Goal: Check status

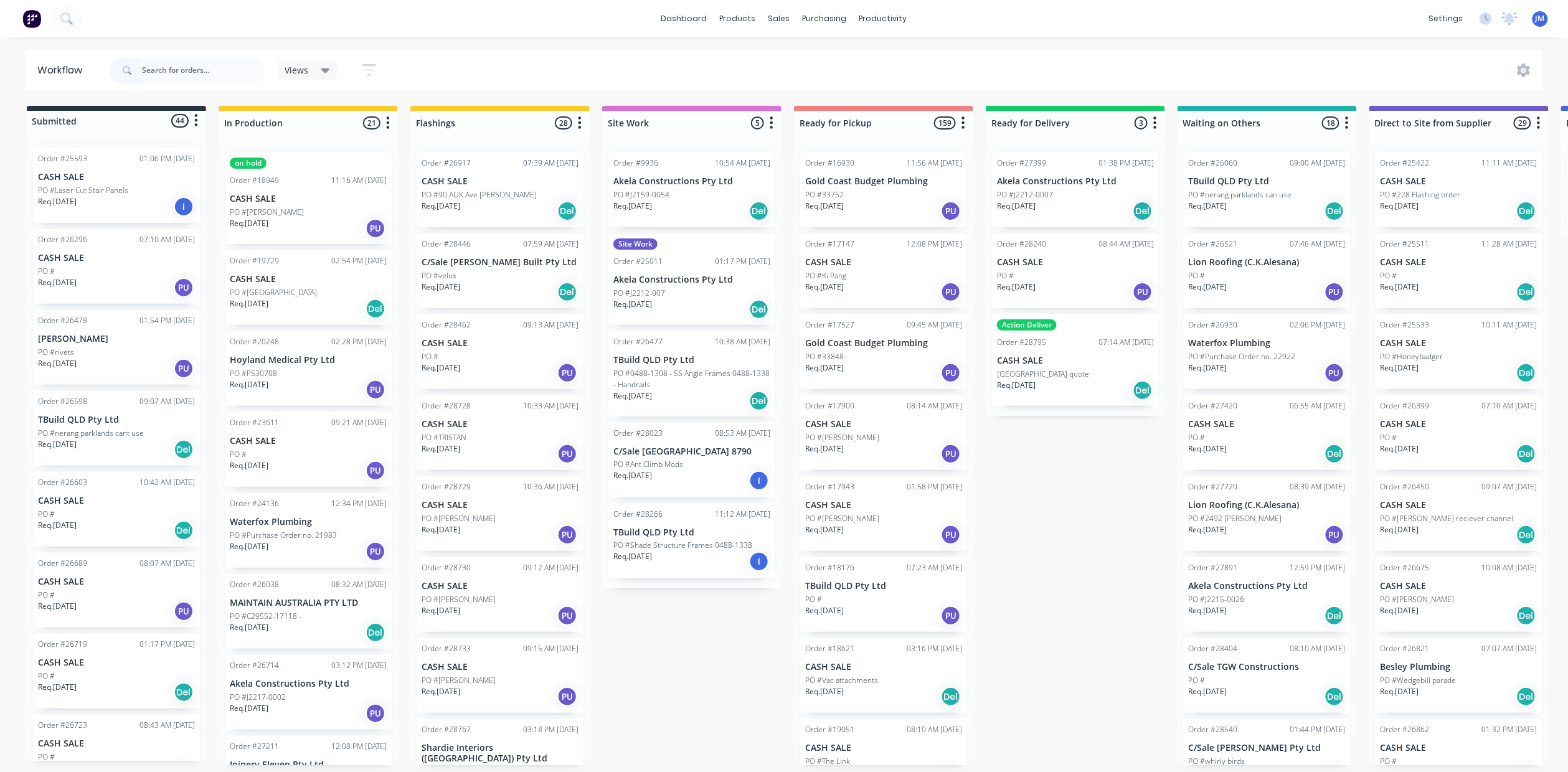
click at [216, 71] on input "text" at bounding box center [203, 71] width 124 height 25
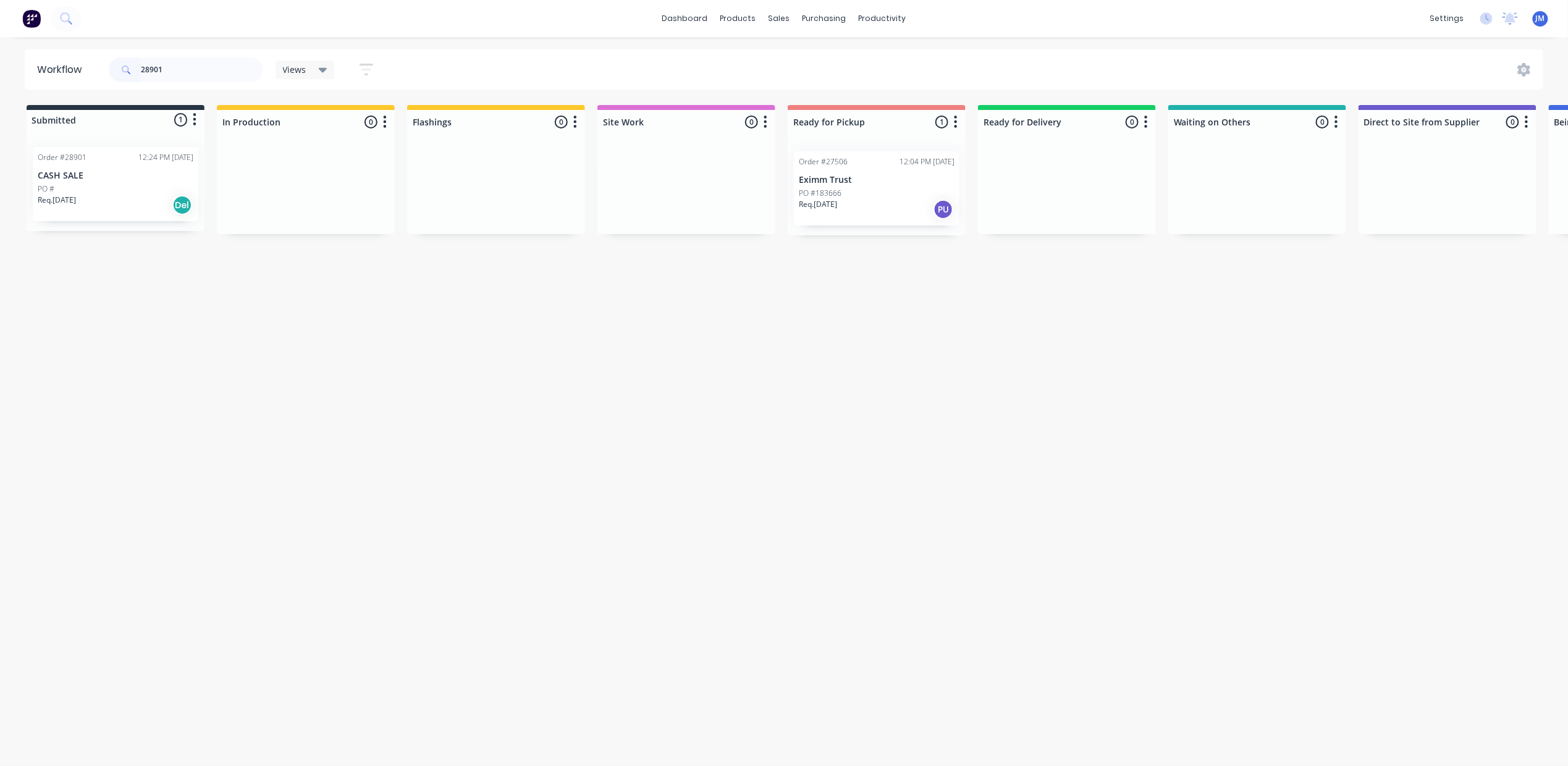
click at [196, 68] on input "28901" at bounding box center [202, 70] width 123 height 25
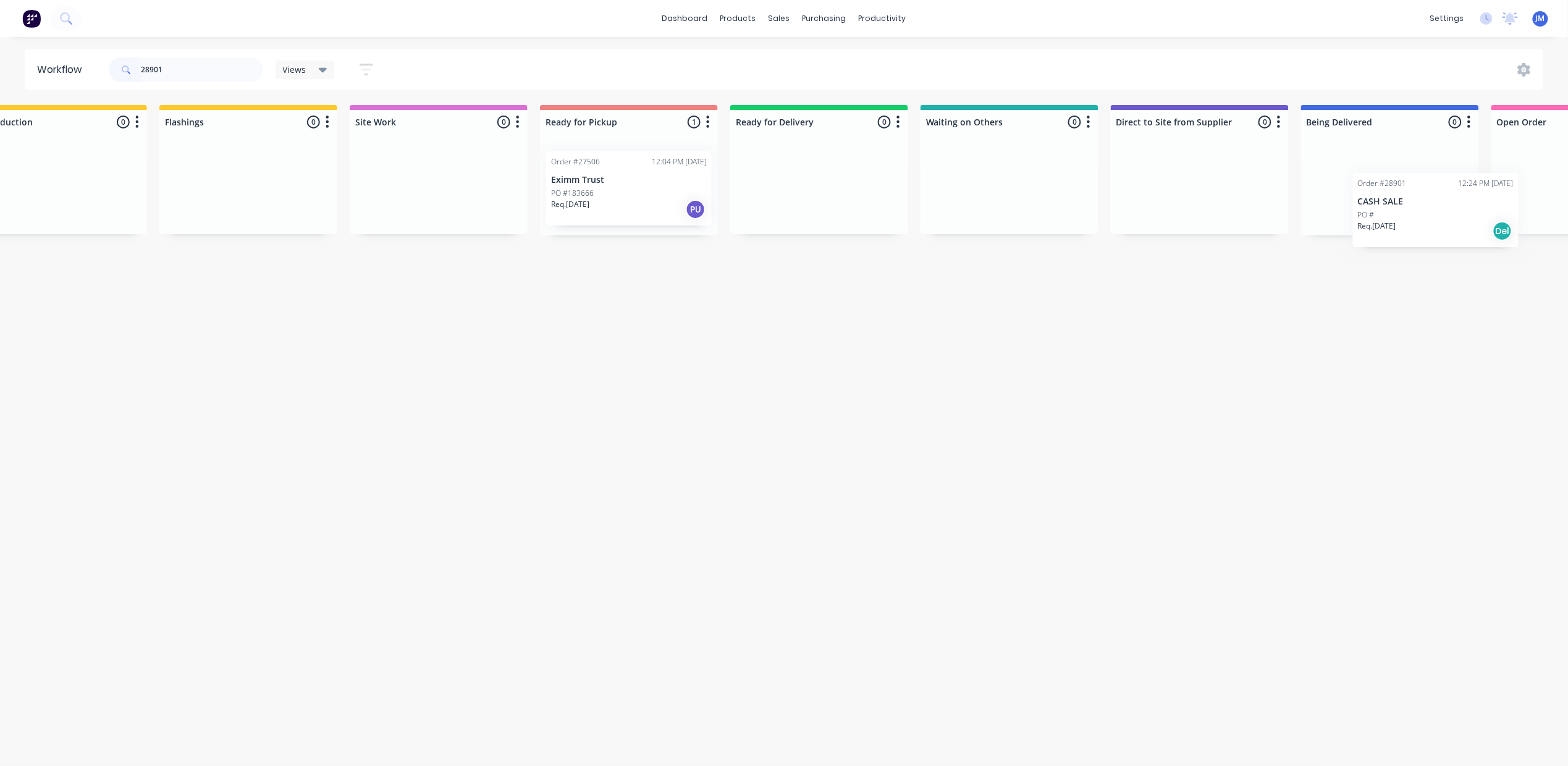
scroll to position [0, 265]
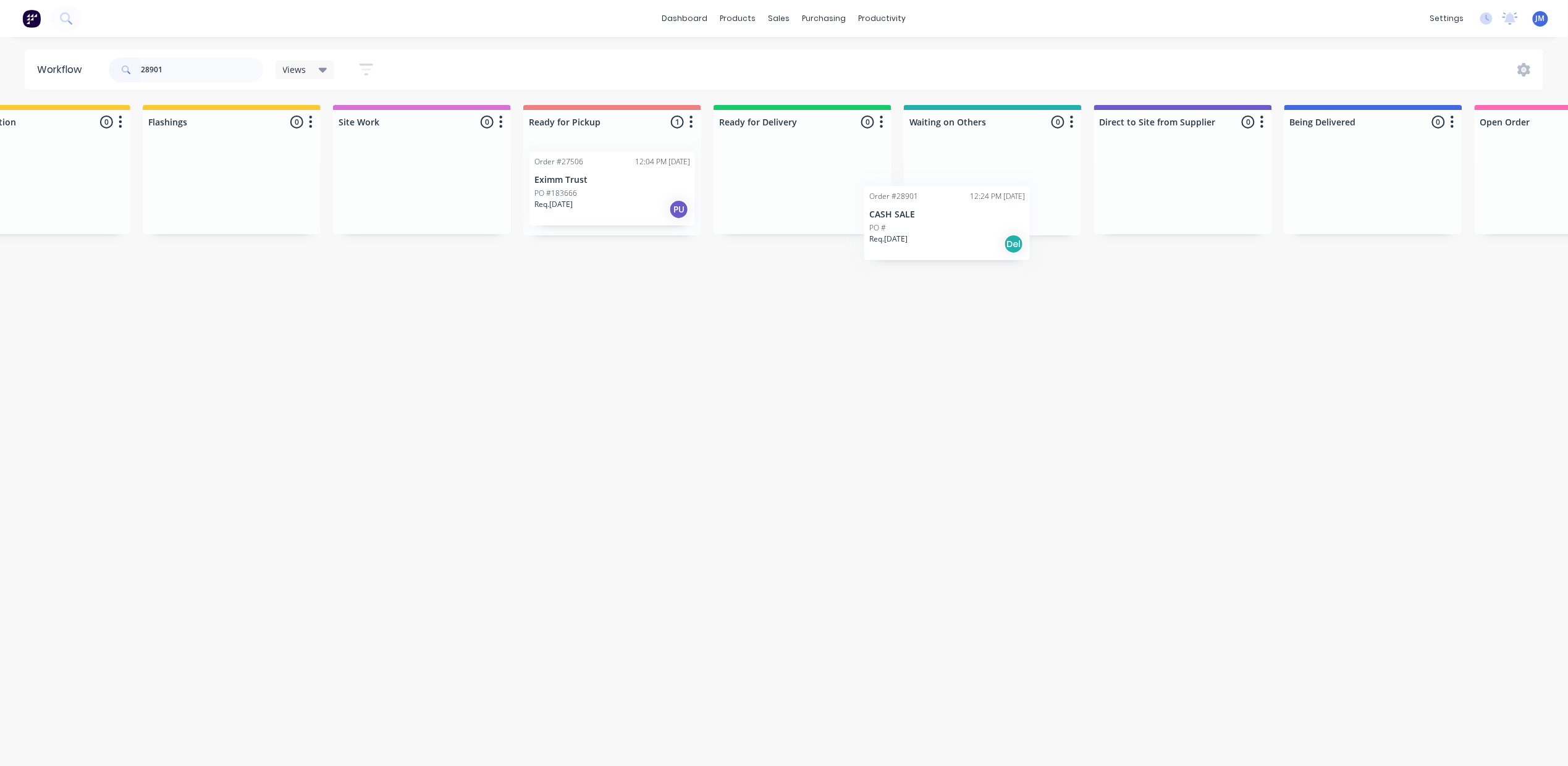
drag, startPoint x: 126, startPoint y: 191, endPoint x: 951, endPoint y: 211, distance: 825.2
click at [951, 211] on div "Submitted 1 Status colour #273444 hex #273444 Save Cancel Summaries Total order…" at bounding box center [846, 170] width 2240 height 130
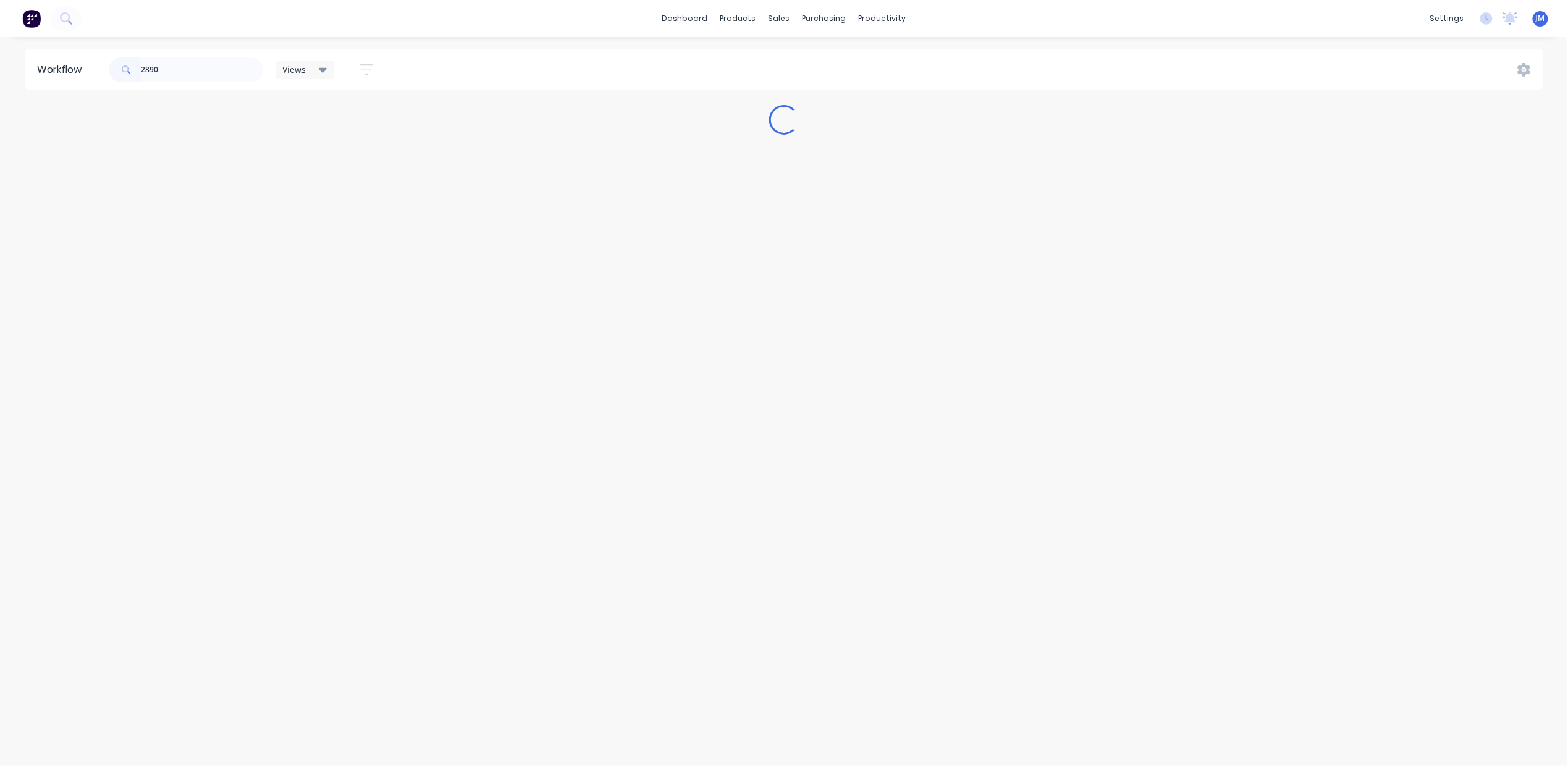
scroll to position [0, 0]
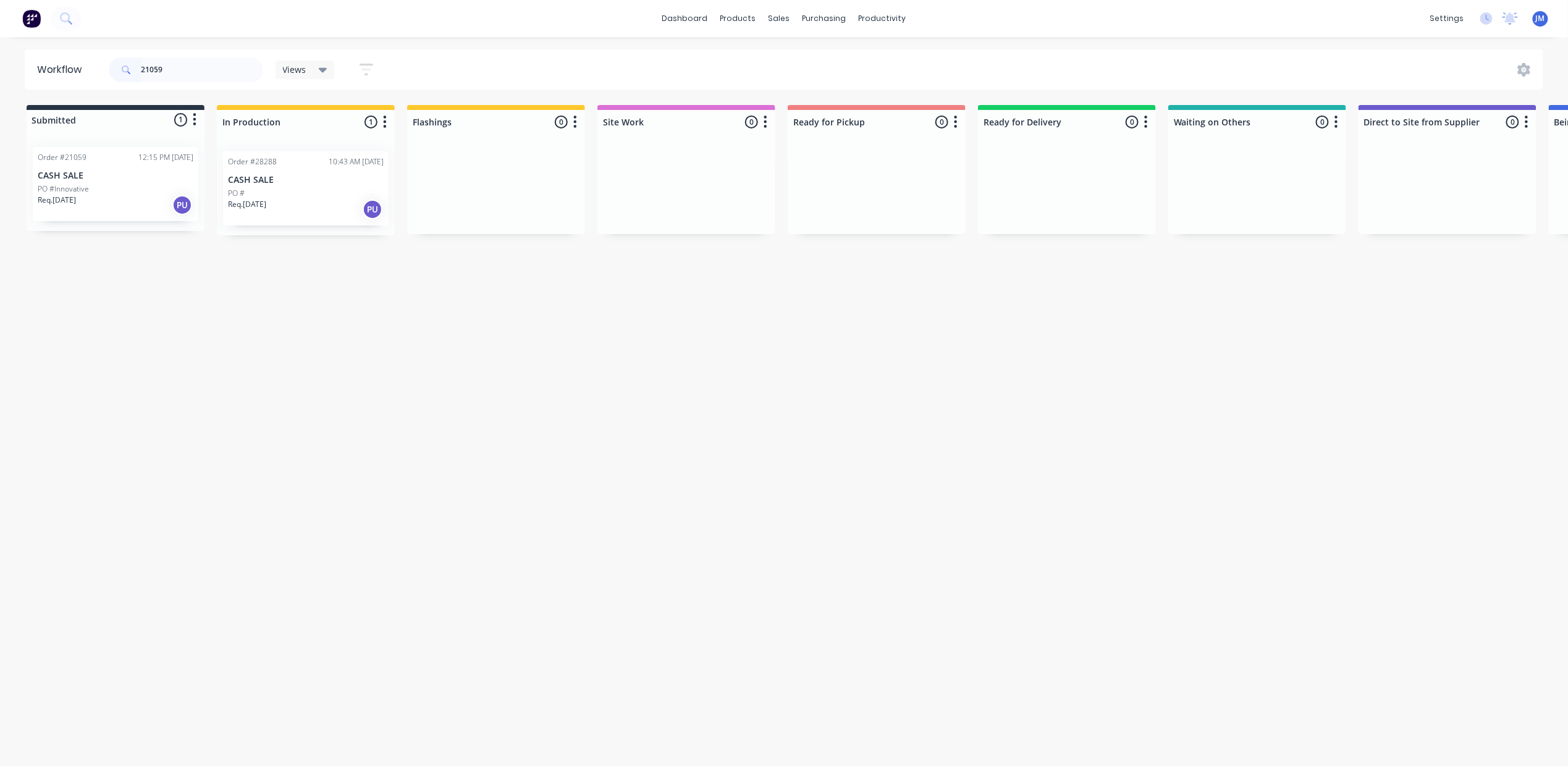
click at [73, 196] on p "Req. [DATE]" at bounding box center [56, 200] width 38 height 11
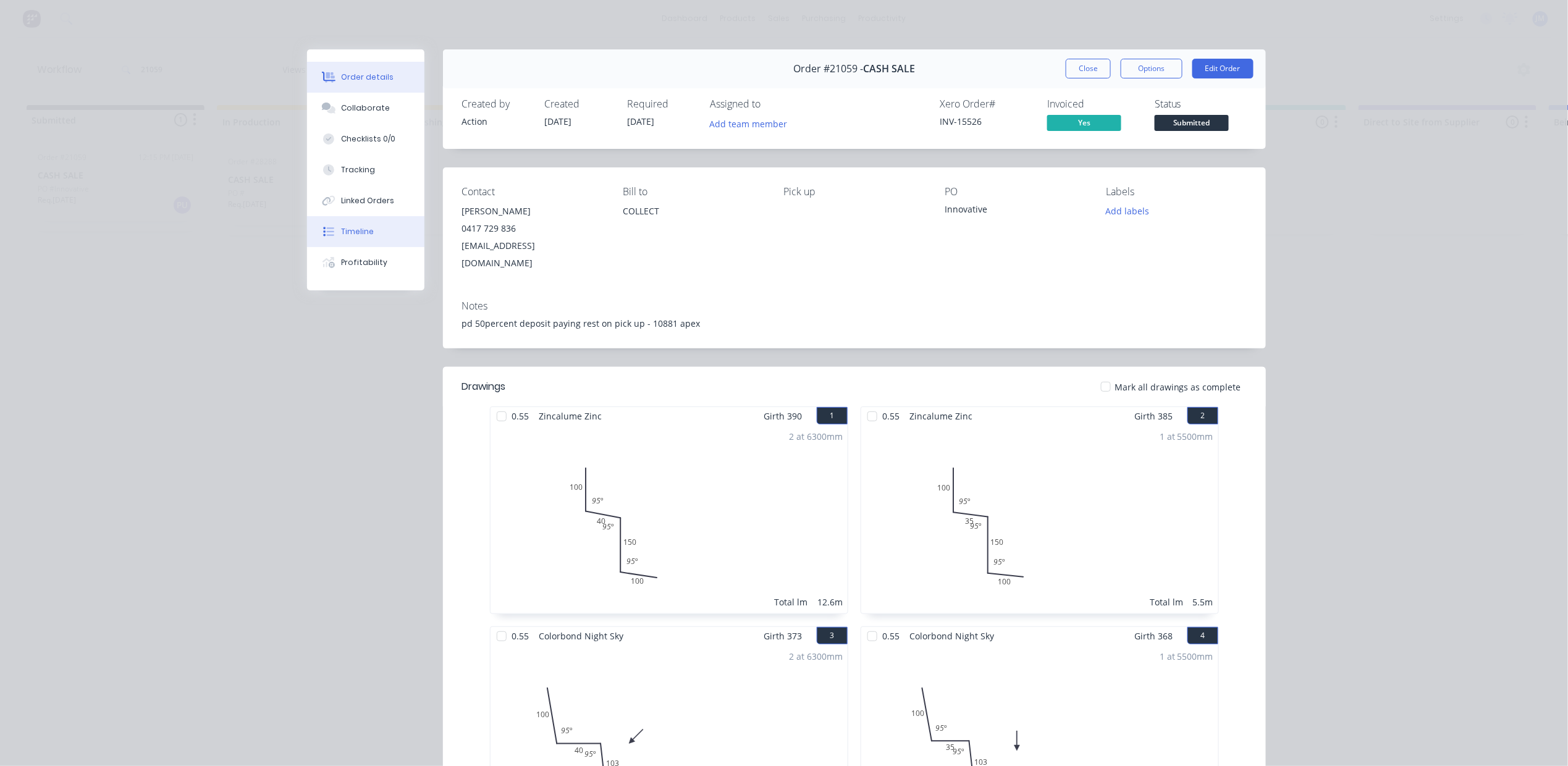
click at [372, 233] on button "Timeline" at bounding box center [366, 232] width 117 height 31
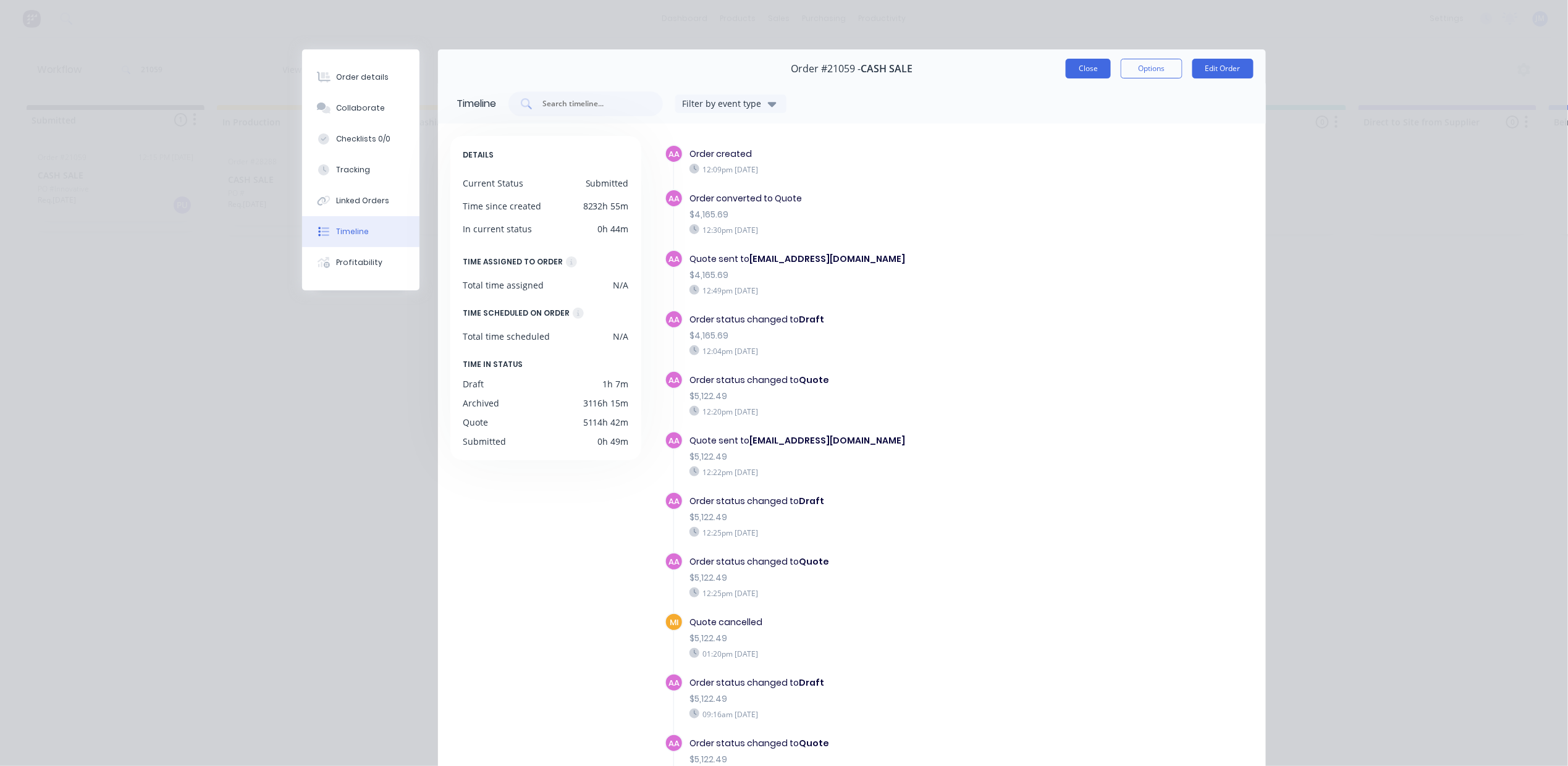
click at [1076, 62] on button "Close" at bounding box center [1089, 69] width 45 height 19
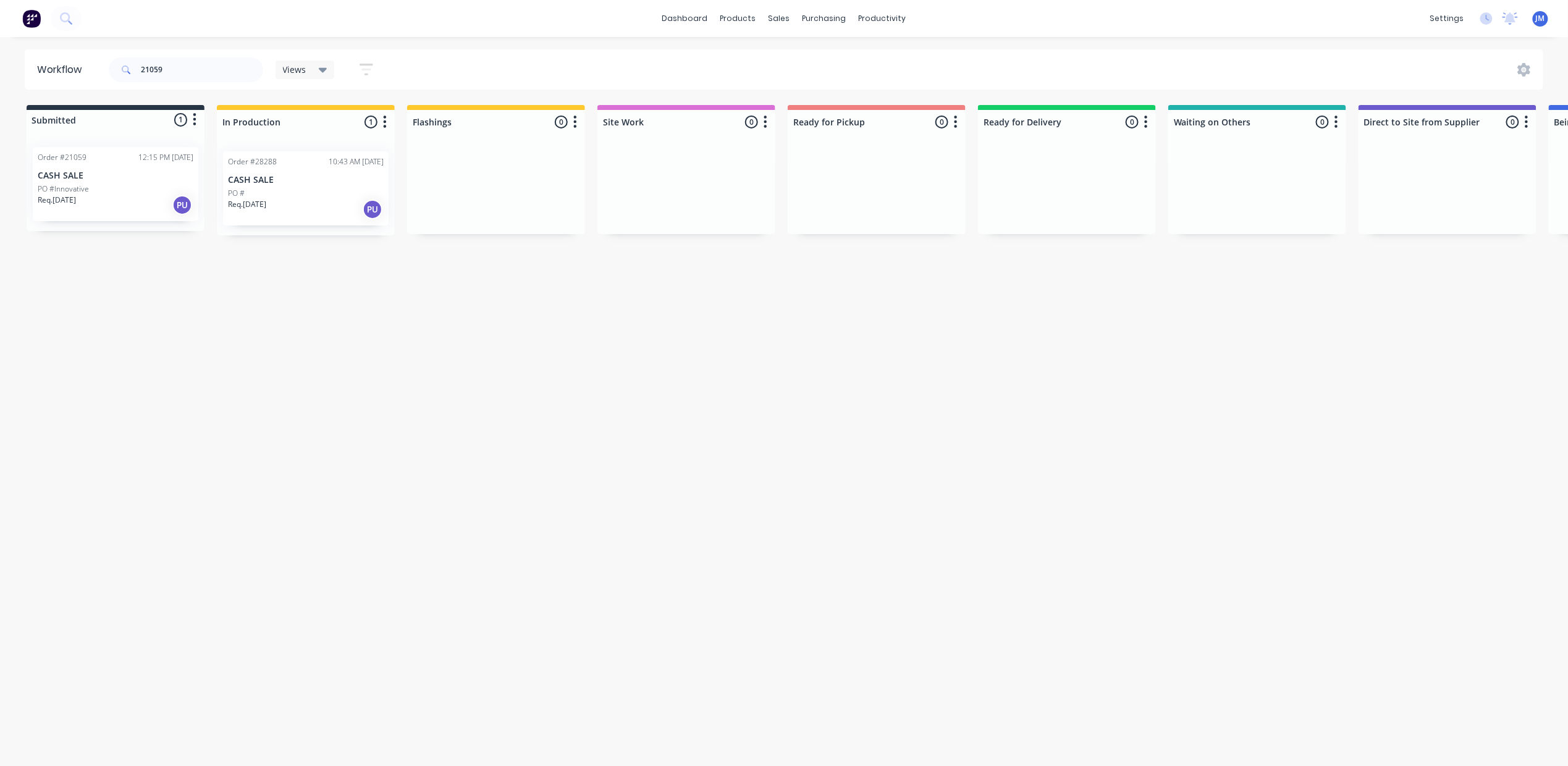
click at [99, 193] on div "PO #Innovative" at bounding box center [115, 189] width 156 height 11
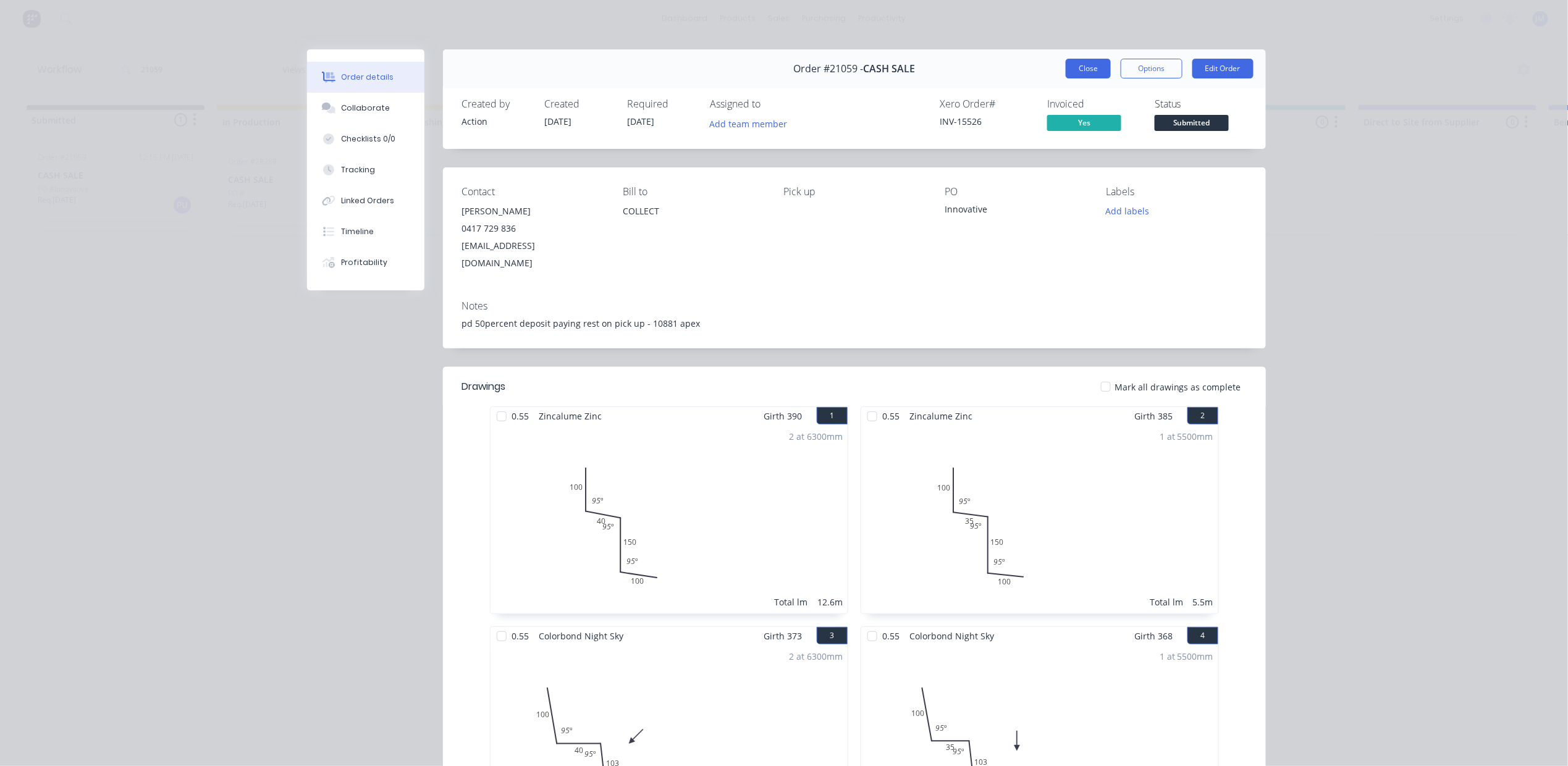
click at [1086, 65] on button "Close" at bounding box center [1089, 69] width 45 height 19
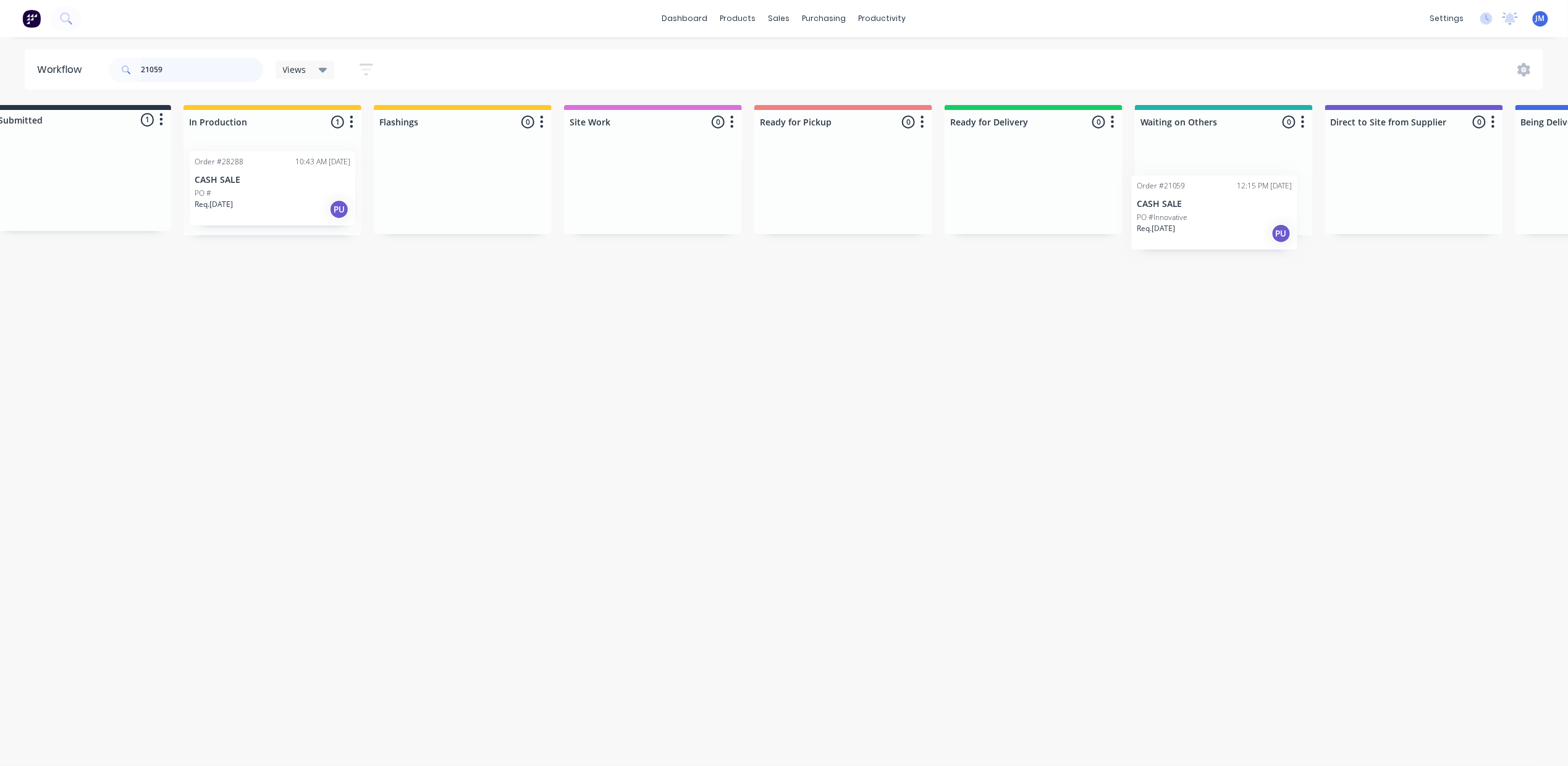
drag, startPoint x: 65, startPoint y: 176, endPoint x: 1170, endPoint y: 201, distance: 1105.3
click at [1170, 201] on div "Submitted 1 Status colour #273444 hex #273444 Save Cancel Summaries Total order…" at bounding box center [1077, 170] width 2240 height 130
click at [230, 72] on input "21059" at bounding box center [202, 70] width 123 height 25
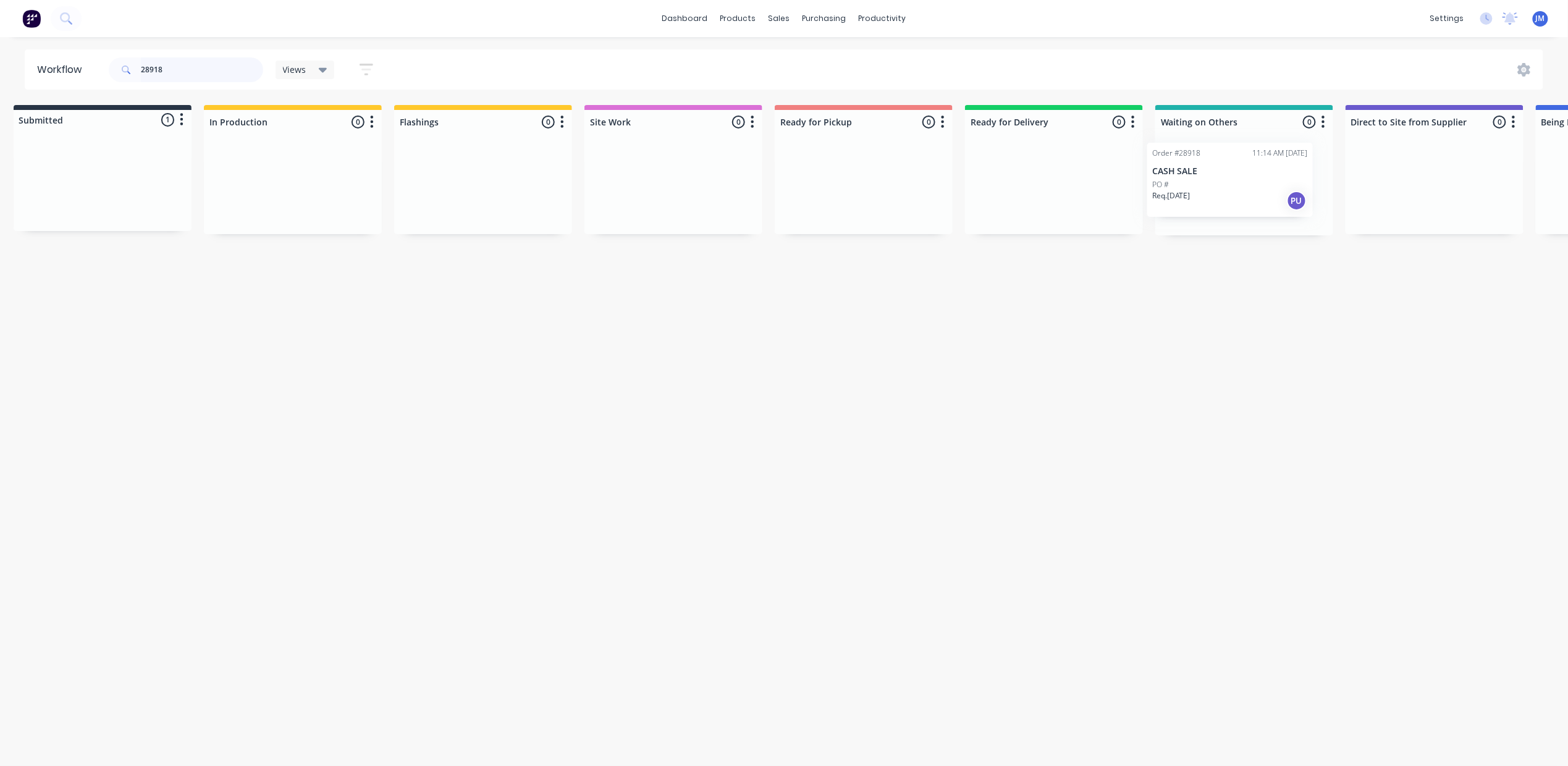
scroll to position [0, 16]
drag, startPoint x: 94, startPoint y: 181, endPoint x: 1192, endPoint y: 179, distance: 1098.0
click at [1192, 179] on div "Submitted 1 Status colour #273444 hex #273444 Save Cancel Summaries Total order…" at bounding box center [1095, 170] width 2240 height 130
click at [167, 67] on input "28918" at bounding box center [202, 70] width 123 height 25
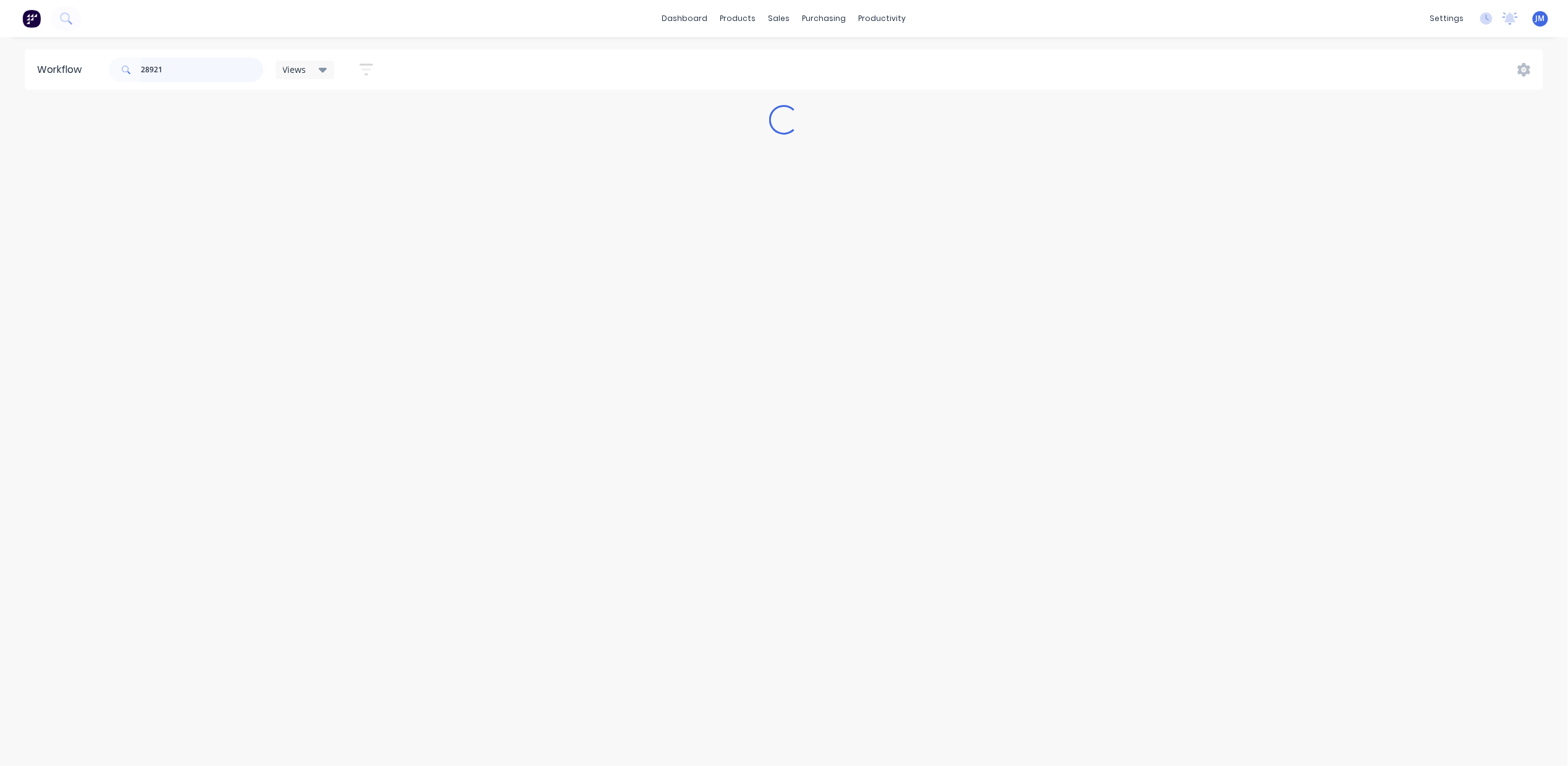
scroll to position [0, 0]
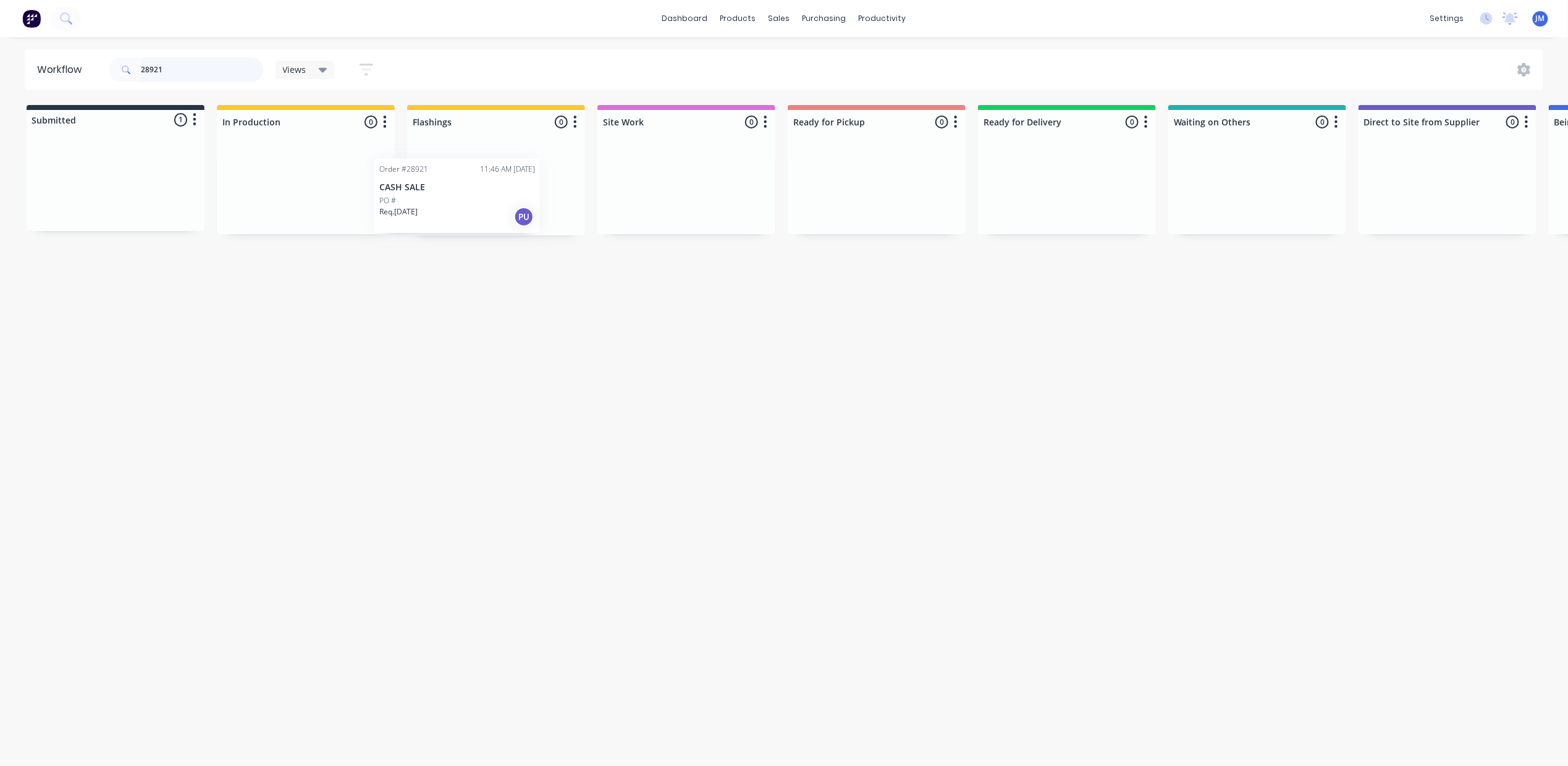
drag, startPoint x: 132, startPoint y: 178, endPoint x: 482, endPoint y: 189, distance: 350.2
click at [482, 189] on div "Submitted 1 Status colour #273444 hex #273444 Save Cancel Summaries Total order…" at bounding box center [1111, 170] width 2240 height 130
click at [188, 60] on input "28921" at bounding box center [202, 70] width 123 height 25
drag, startPoint x: 151, startPoint y: 174, endPoint x: 519, endPoint y: 184, distance: 368.1
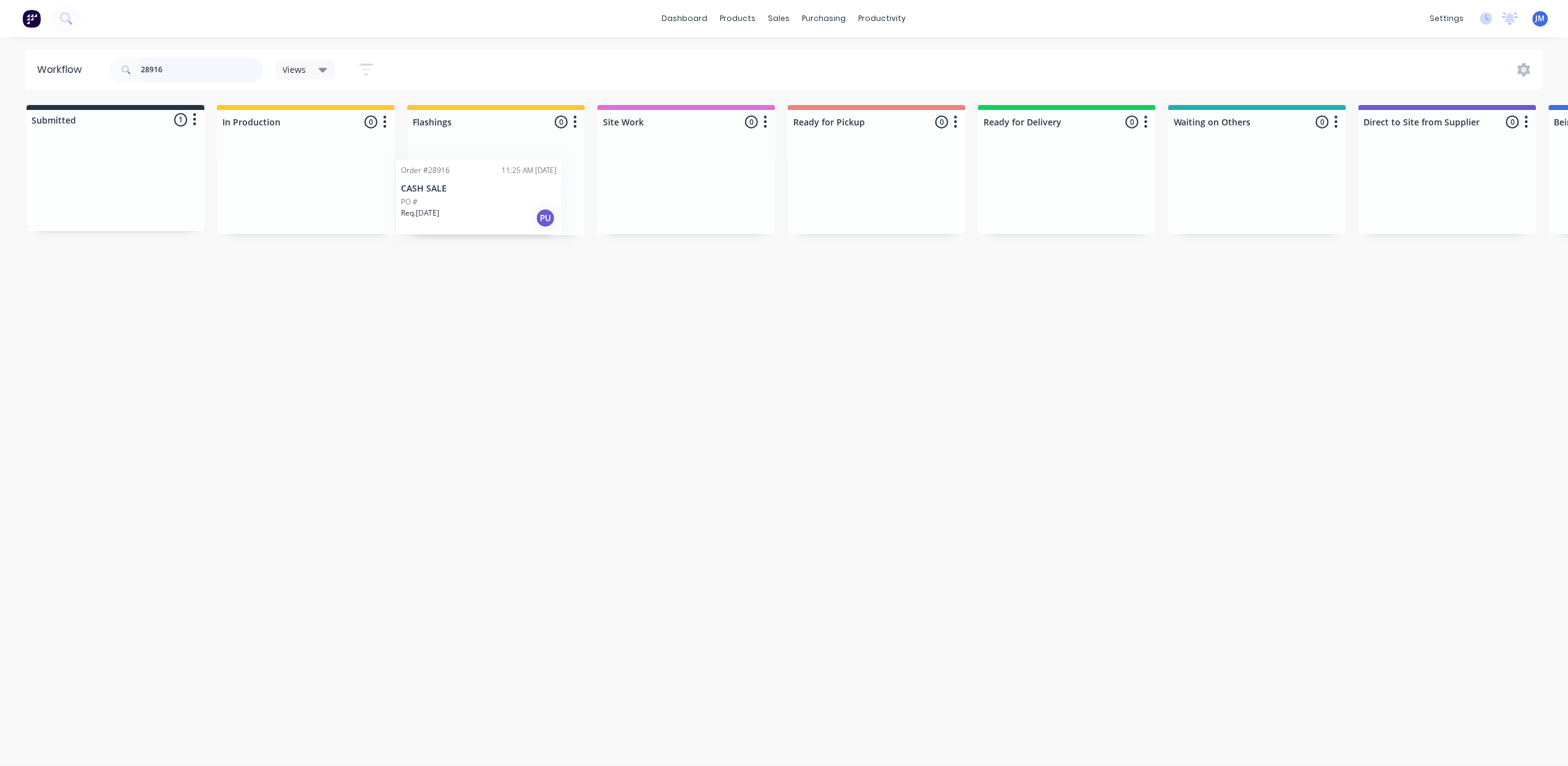
click at [519, 184] on div "Submitted 1 Status colour #273444 hex #273444 Save Cancel Summaries Total order…" at bounding box center [1111, 170] width 2240 height 130
click at [202, 75] on input "28916" at bounding box center [202, 70] width 123 height 25
drag, startPoint x: 1276, startPoint y: 189, endPoint x: 885, endPoint y: 218, distance: 392.1
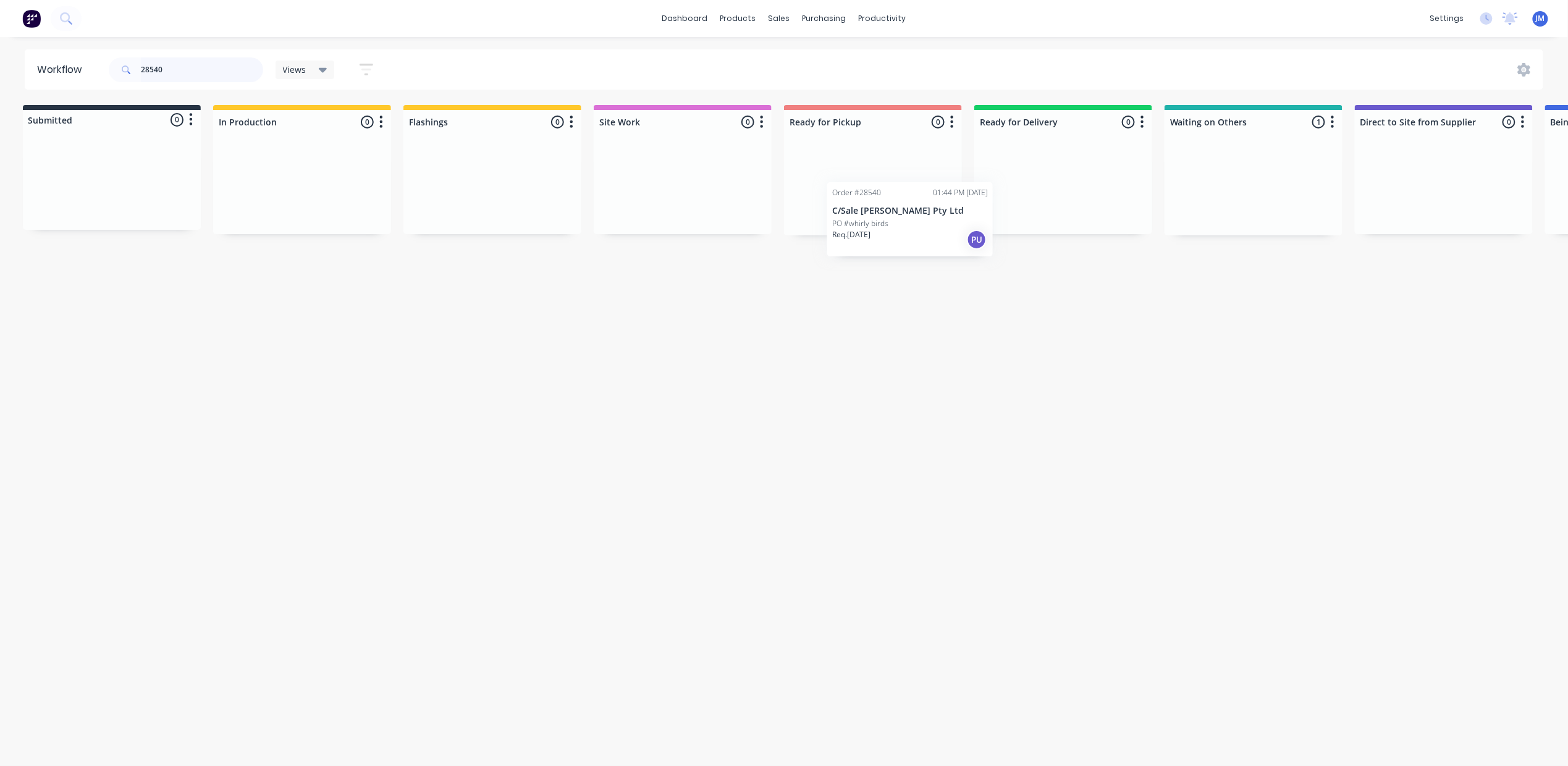
click at [886, 220] on div "Submitted 0 Status colour #273444 hex #273444 Save Cancel Summaries Total order…" at bounding box center [1107, 170] width 2240 height 130
click at [196, 80] on input "28540" at bounding box center [202, 70] width 123 height 25
click at [198, 77] on input "28540" at bounding box center [202, 70] width 123 height 25
type input "28869"
drag, startPoint x: 1251, startPoint y: 203, endPoint x: 838, endPoint y: 217, distance: 413.2
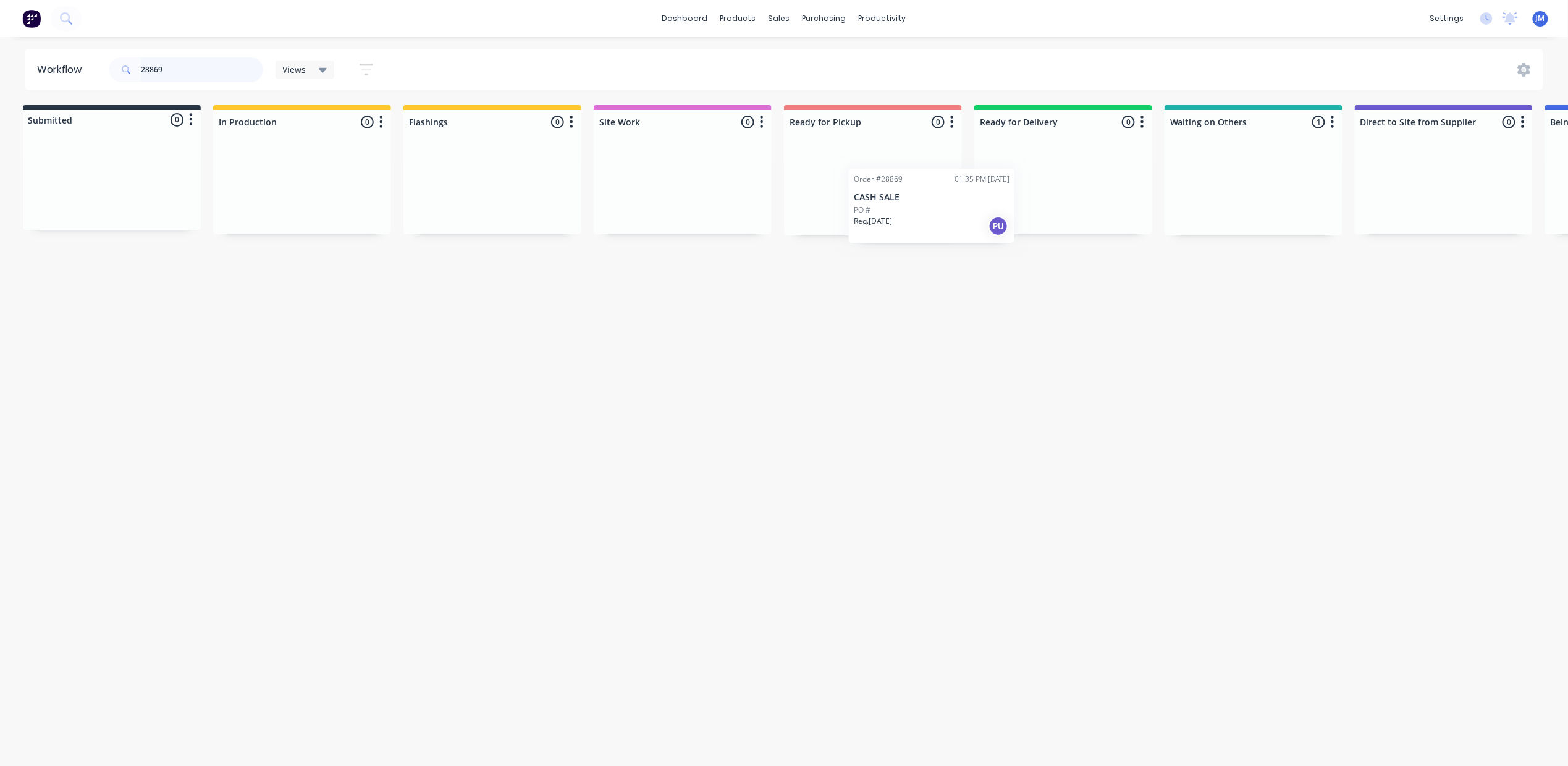
click at [838, 217] on div "Submitted 0 Status colour #273444 hex #273444 Save Cancel Summaries Total order…" at bounding box center [1107, 170] width 2240 height 130
click at [225, 77] on input "28869" at bounding box center [202, 70] width 123 height 25
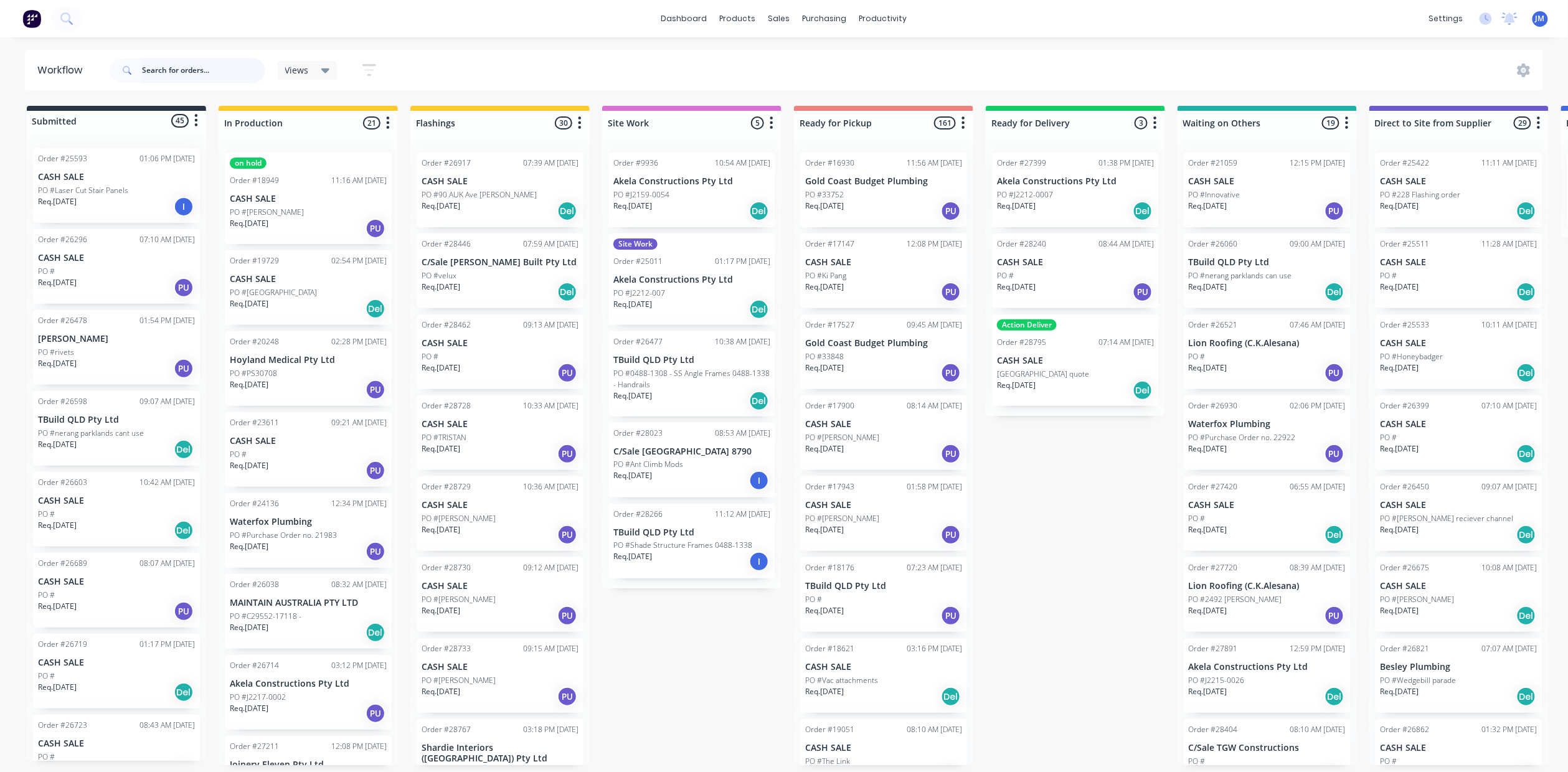
click at [205, 75] on input "text" at bounding box center [203, 71] width 124 height 25
click at [183, 75] on input "text" at bounding box center [203, 71] width 124 height 25
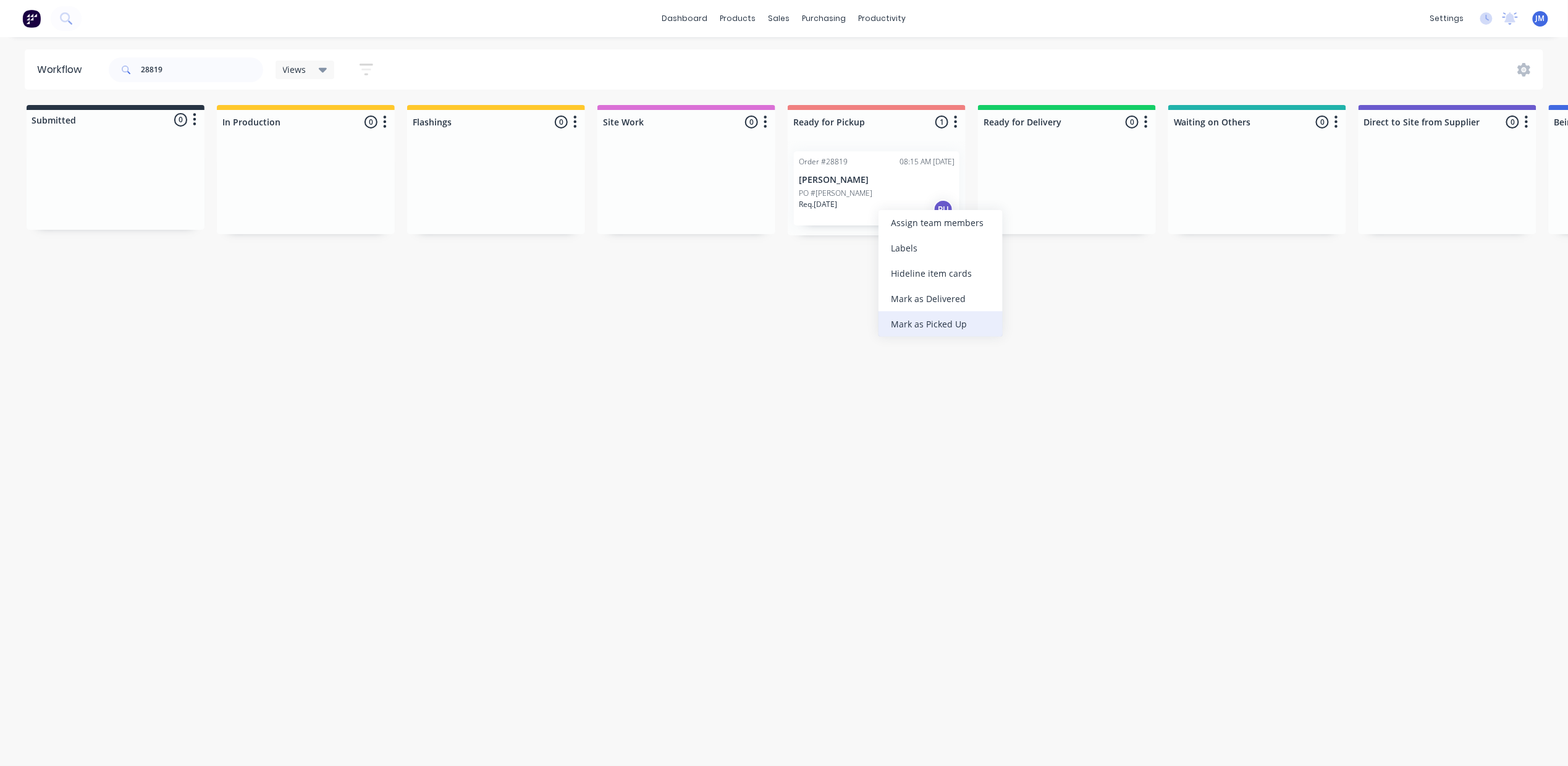
click at [954, 320] on div "Mark as Picked Up" at bounding box center [941, 324] width 125 height 25
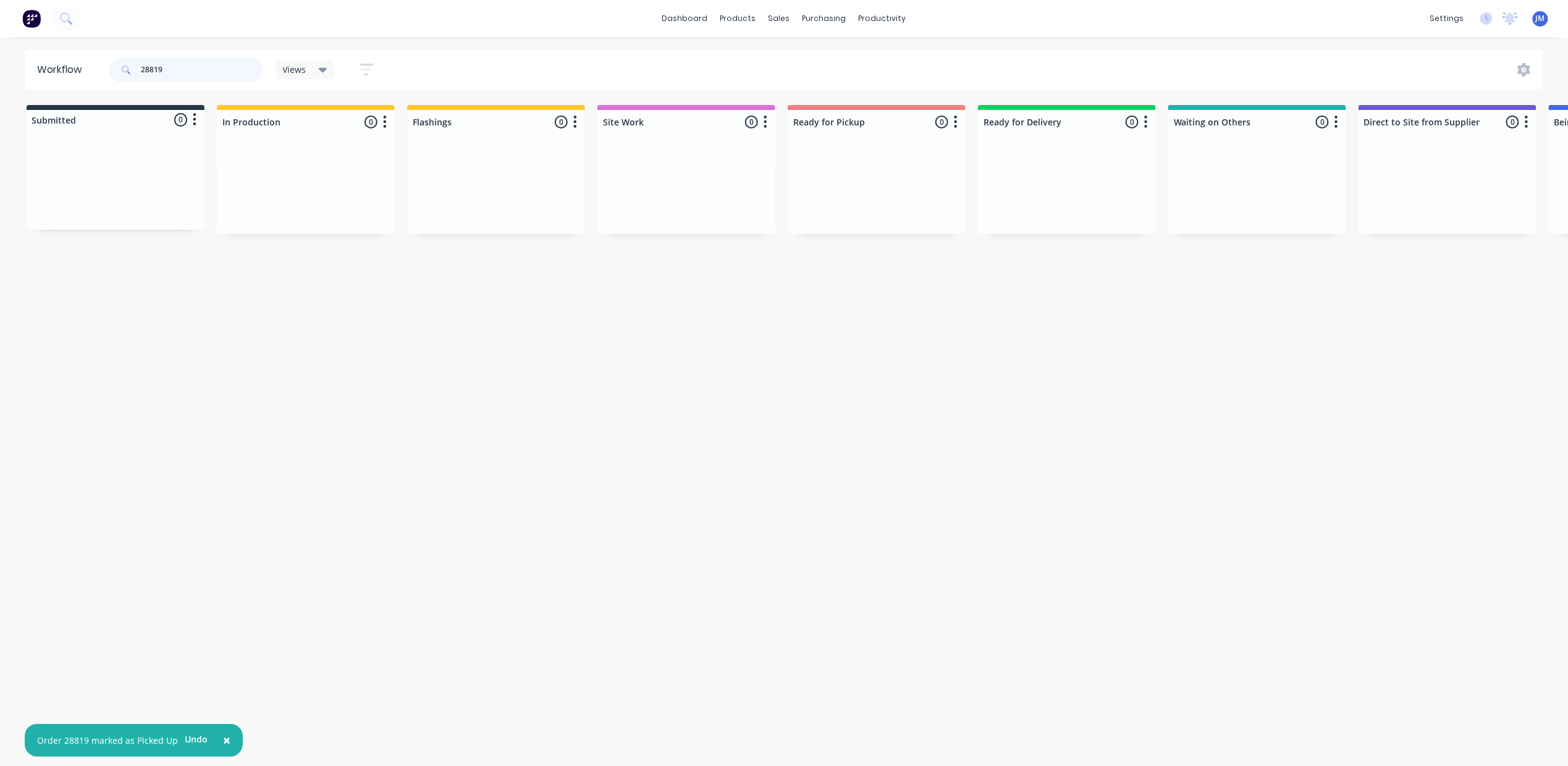
click at [198, 70] on input "28819" at bounding box center [202, 70] width 123 height 25
drag, startPoint x: 465, startPoint y: 188, endPoint x: 837, endPoint y: 162, distance: 372.9
click at [837, 162] on div "Submitted 0 Status colour #273444 hex #273444 Save Cancel Summaries Total order…" at bounding box center [1111, 170] width 2240 height 130
click at [160, 70] on input "28848" at bounding box center [202, 70] width 123 height 25
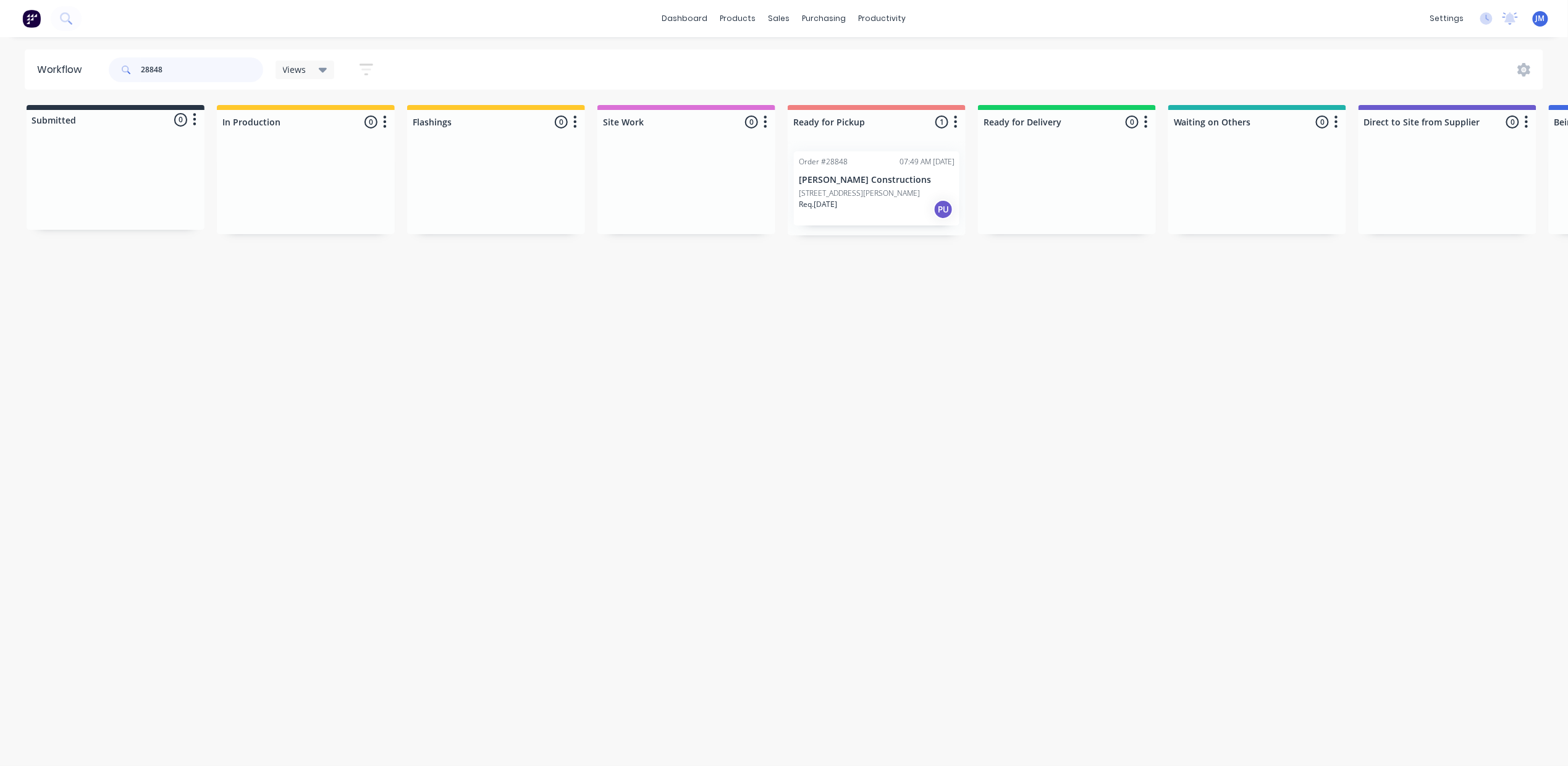
click at [160, 70] on input "28848" at bounding box center [202, 70] width 123 height 25
drag, startPoint x: 476, startPoint y: 196, endPoint x: 786, endPoint y: 176, distance: 310.6
click at [786, 176] on div "Submitted 0 Status colour #273444 hex #273444 Save Cancel Summaries Total order…" at bounding box center [1111, 170] width 2240 height 130
click at [228, 66] on input "28871" at bounding box center [202, 70] width 123 height 25
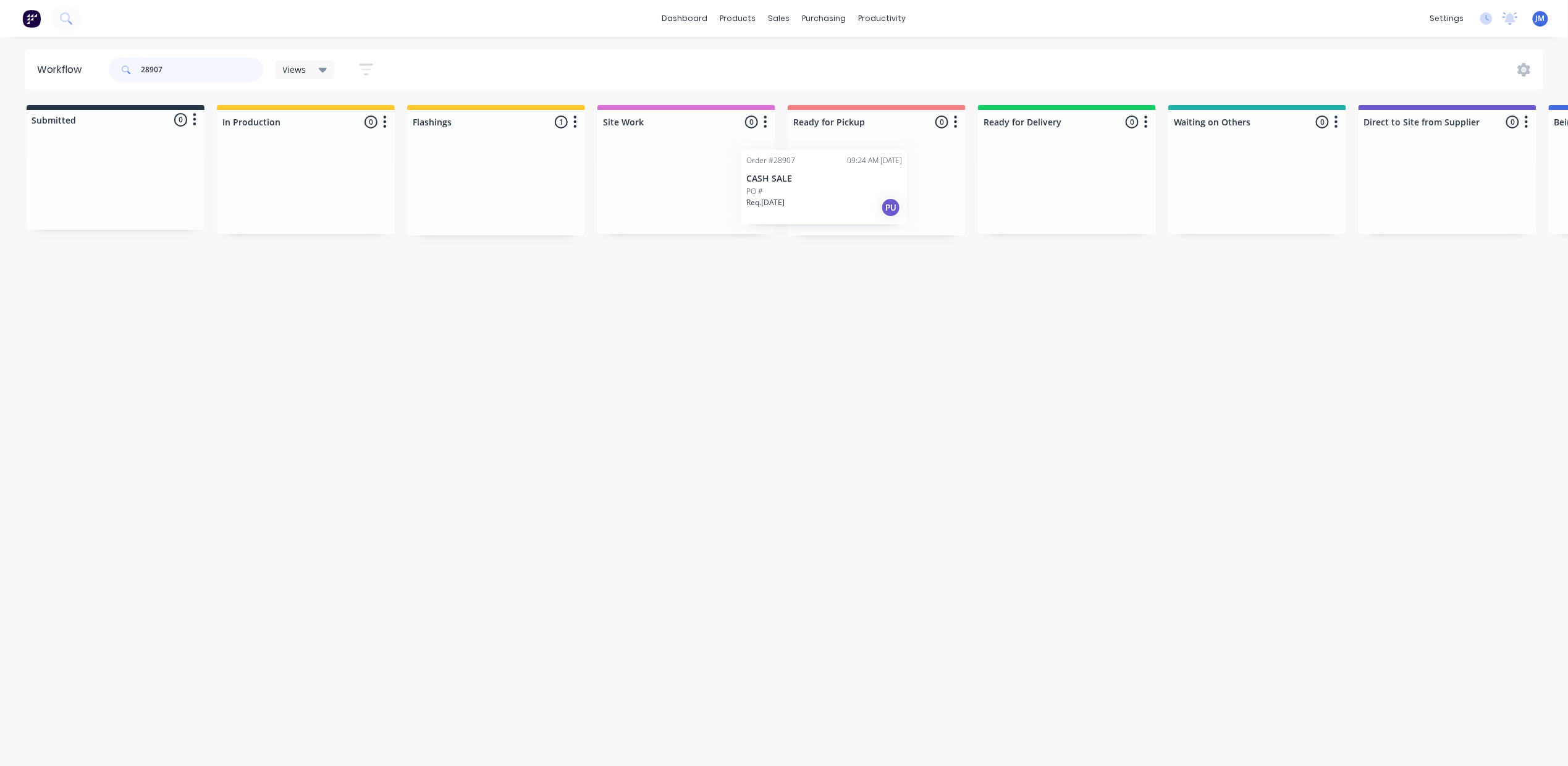
drag, startPoint x: 486, startPoint y: 178, endPoint x: 797, endPoint y: 176, distance: 311.0
click at [796, 176] on div "Submitted 0 Status colour #273444 hex #273444 Save Cancel Summaries Total order…" at bounding box center [1111, 170] width 2240 height 130
click at [196, 74] on input "28907" at bounding box center [202, 70] width 123 height 25
type input "28884"
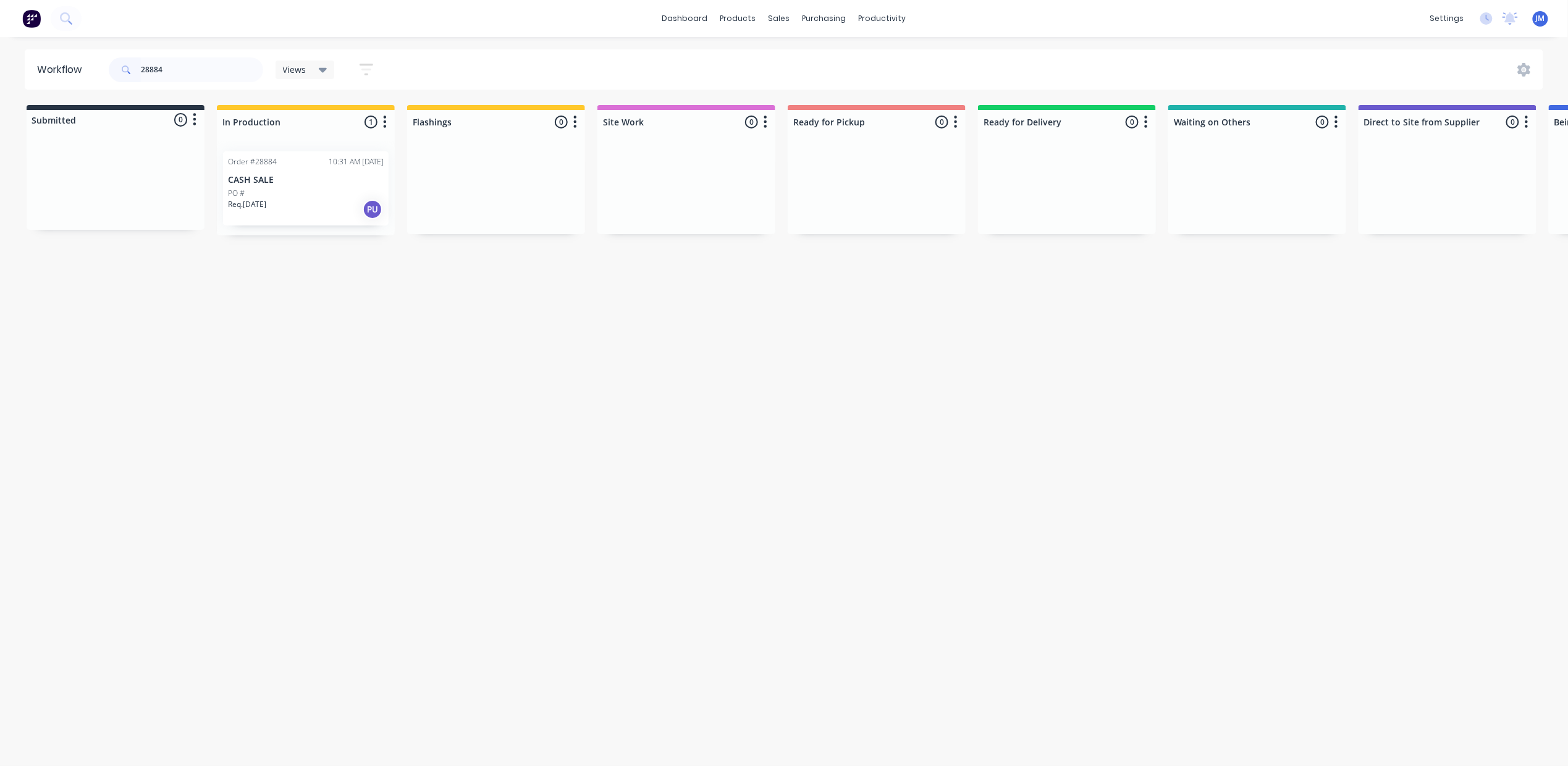
click at [235, 197] on p "PO #" at bounding box center [237, 193] width 17 height 11
